Goal: Find specific page/section: Find specific page/section

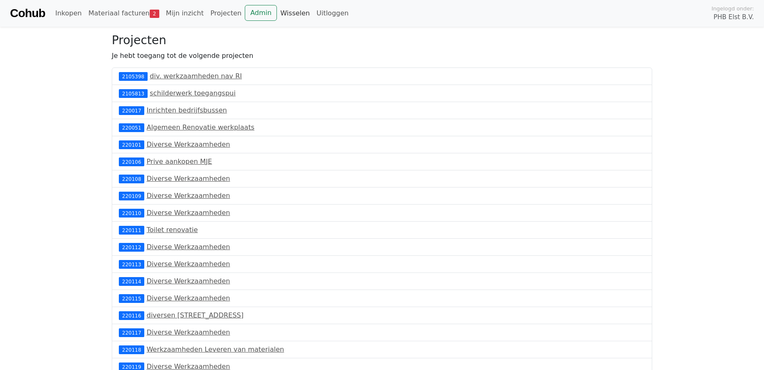
click at [280, 12] on link "Wisselen" at bounding box center [295, 13] width 36 height 17
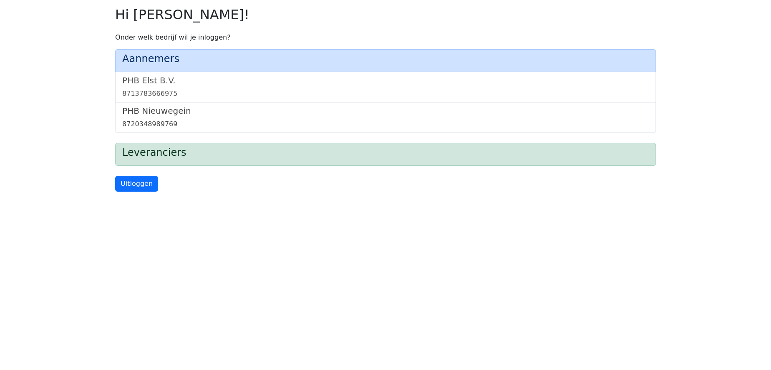
click at [154, 117] on link "PHB Nieuwegein 8720348989769" at bounding box center [385, 117] width 526 height 23
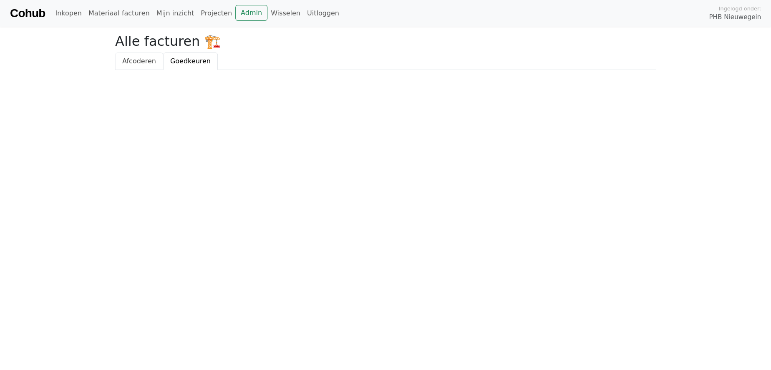
click at [134, 60] on span "Afcoderen" at bounding box center [139, 61] width 34 height 8
click at [235, 10] on link "Admin" at bounding box center [251, 13] width 32 height 16
